Goal: Transaction & Acquisition: Obtain resource

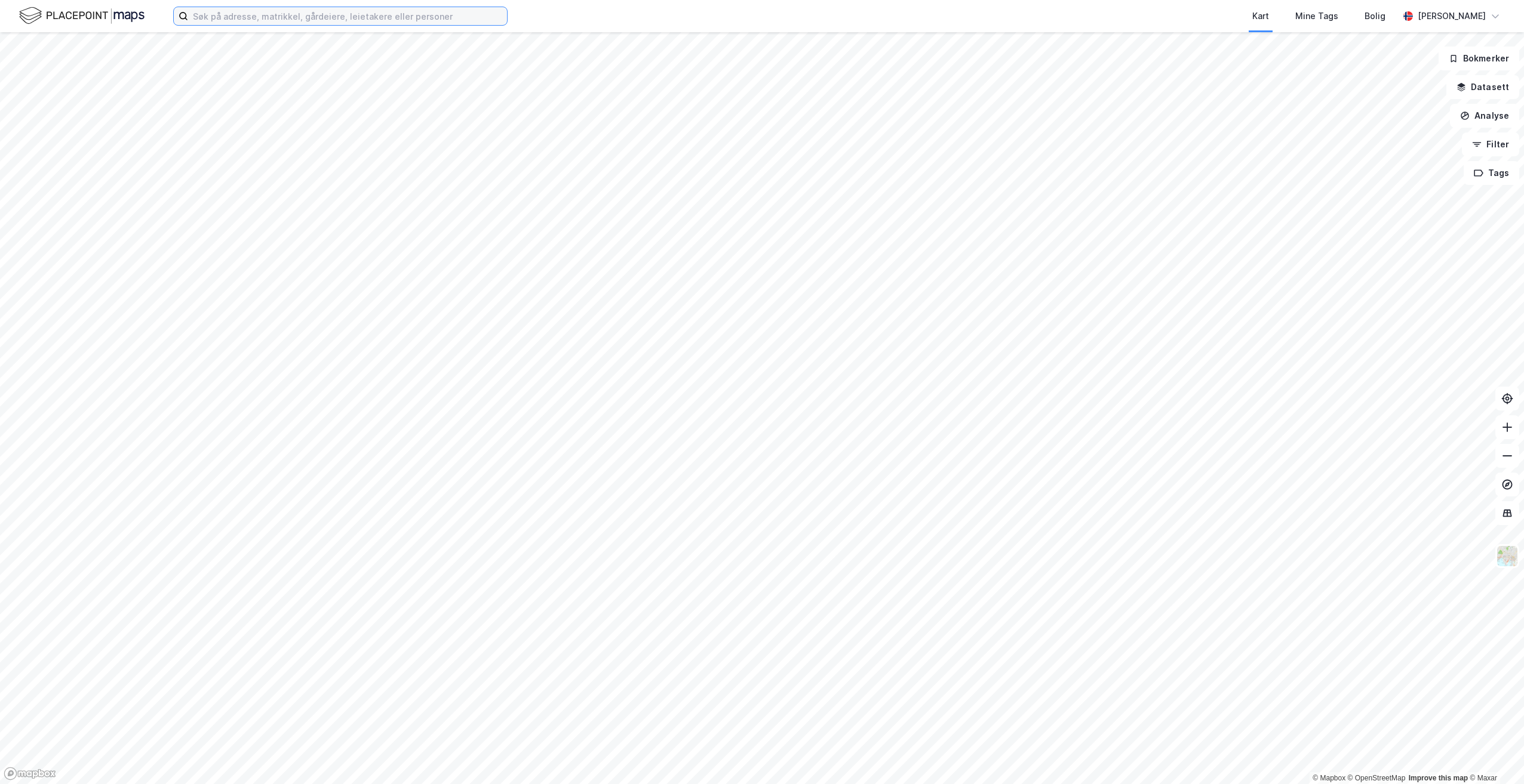
click at [310, 16] on input at bounding box center [347, 17] width 319 height 18
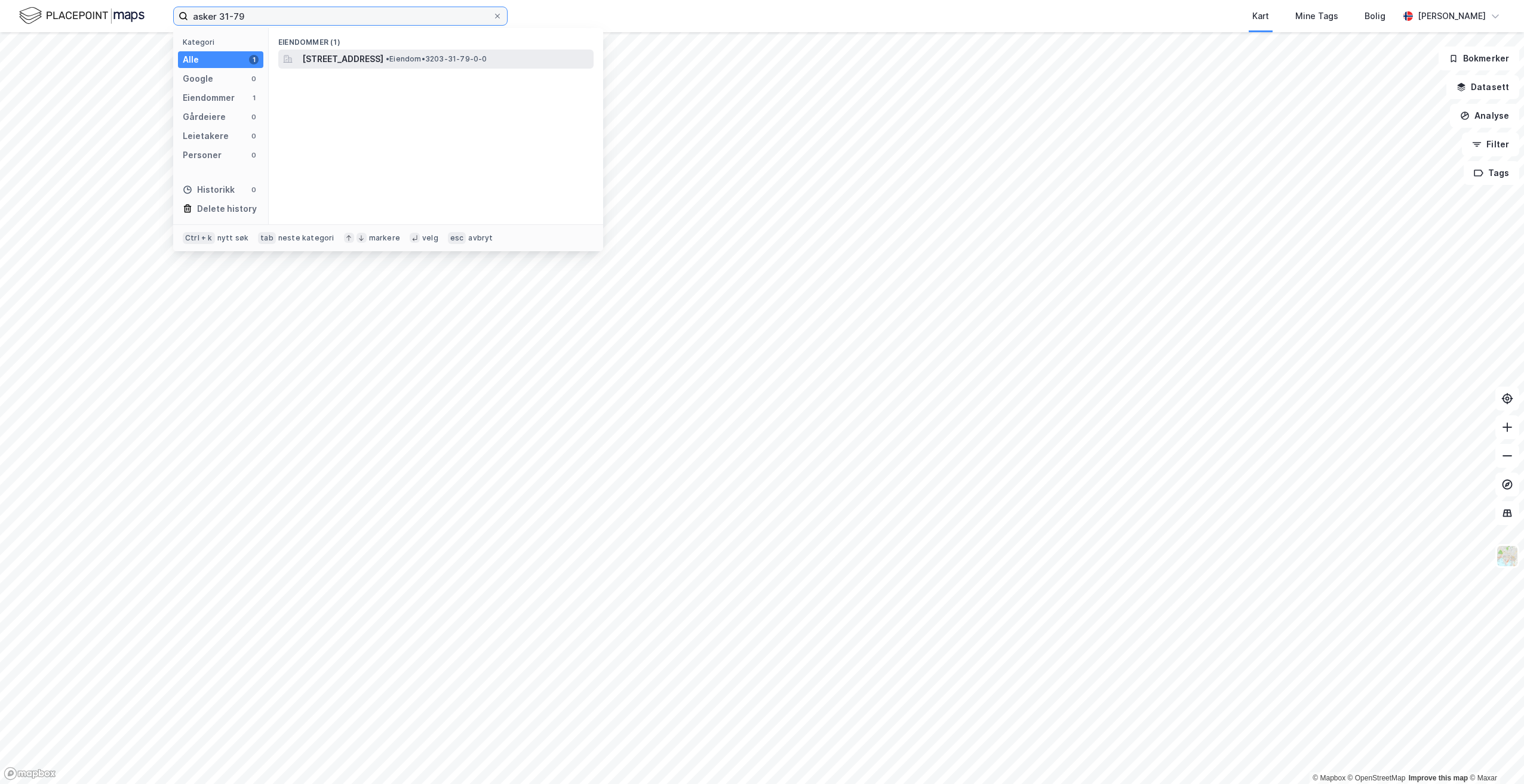
type input "asker 31-79"
click at [366, 57] on span "[STREET_ADDRESS]" at bounding box center [343, 59] width 81 height 14
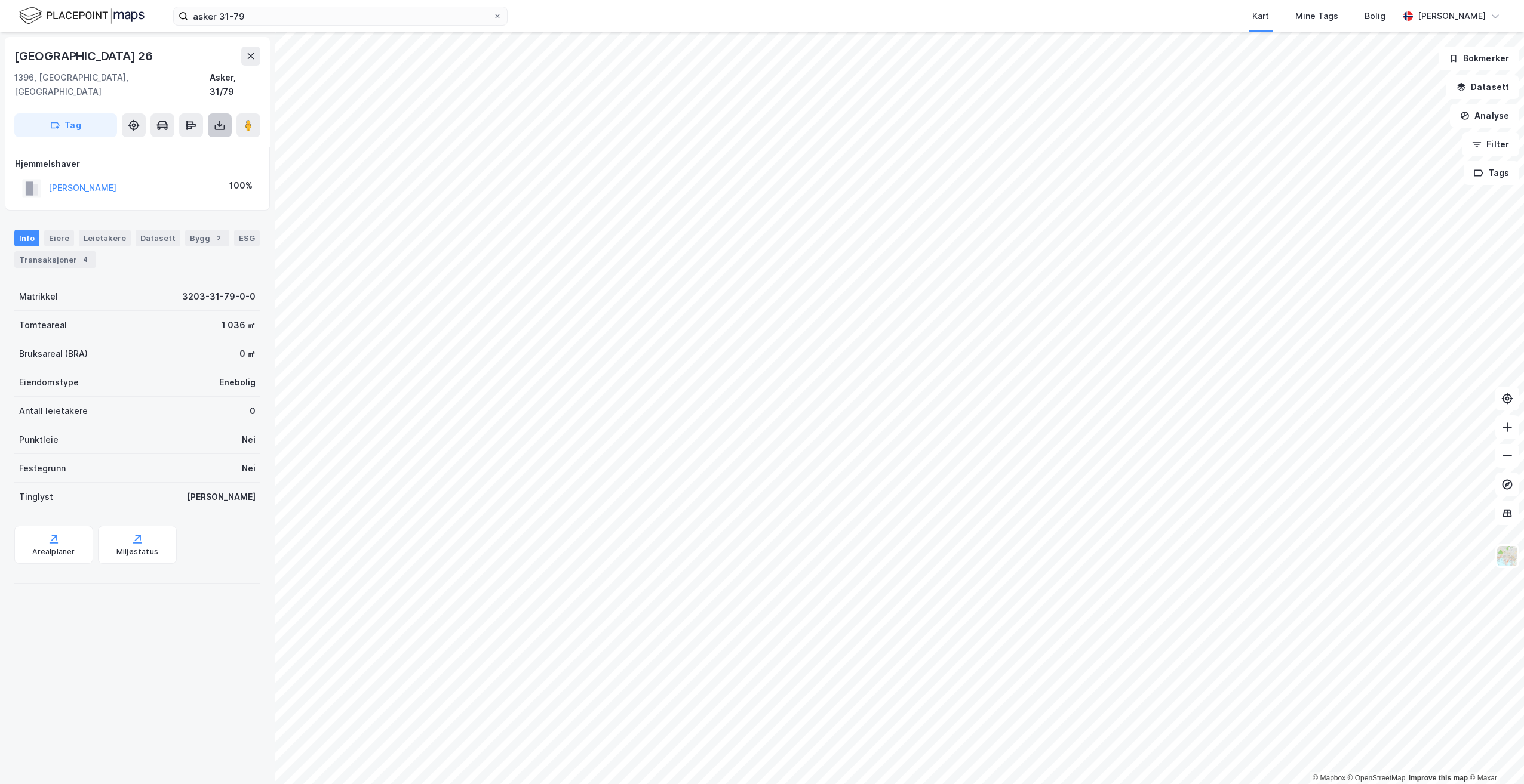
click at [215, 120] on icon at bounding box center [220, 126] width 12 height 12
click at [187, 145] on div "Last ned grunnbok" at bounding box center [160, 149] width 69 height 10
